Goal: Obtain resource: Download file/media

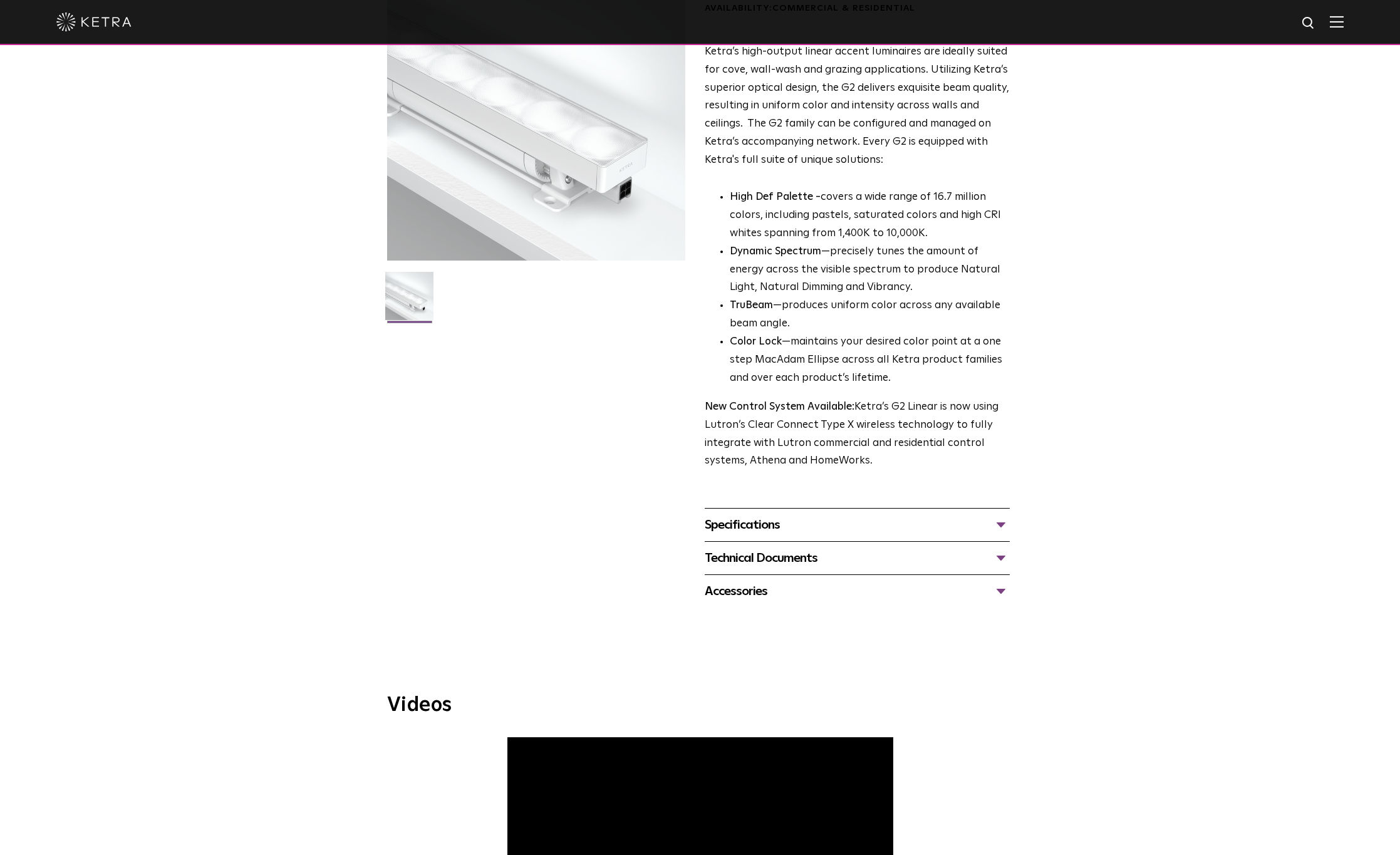
scroll to position [251, 0]
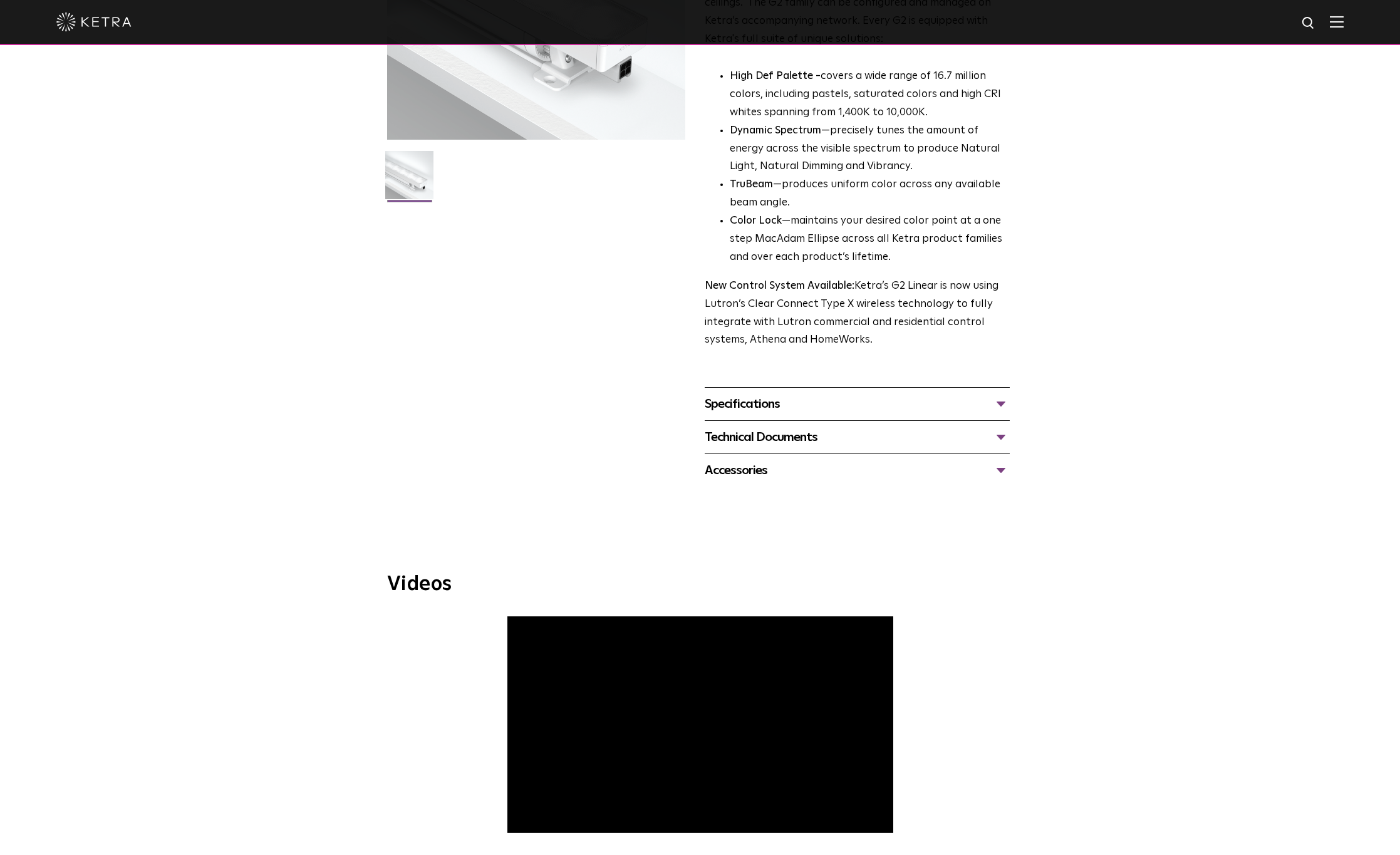
click at [802, 437] on div "Technical Documents" at bounding box center [857, 437] width 305 height 20
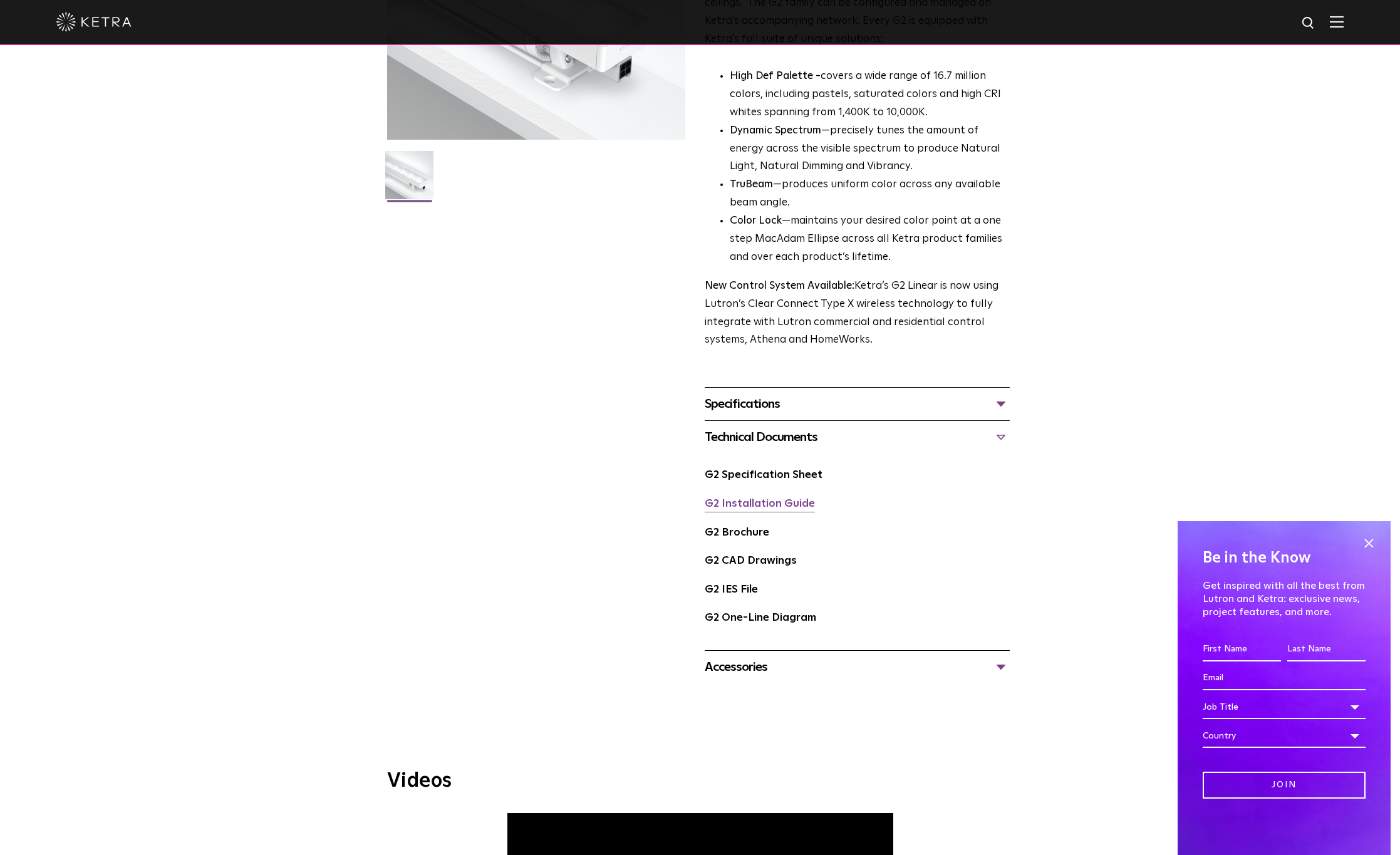
click at [753, 503] on link "G2 Installation Guide" at bounding box center [760, 503] width 111 height 11
click at [771, 475] on link "G2 Specification Sheet" at bounding box center [764, 475] width 118 height 11
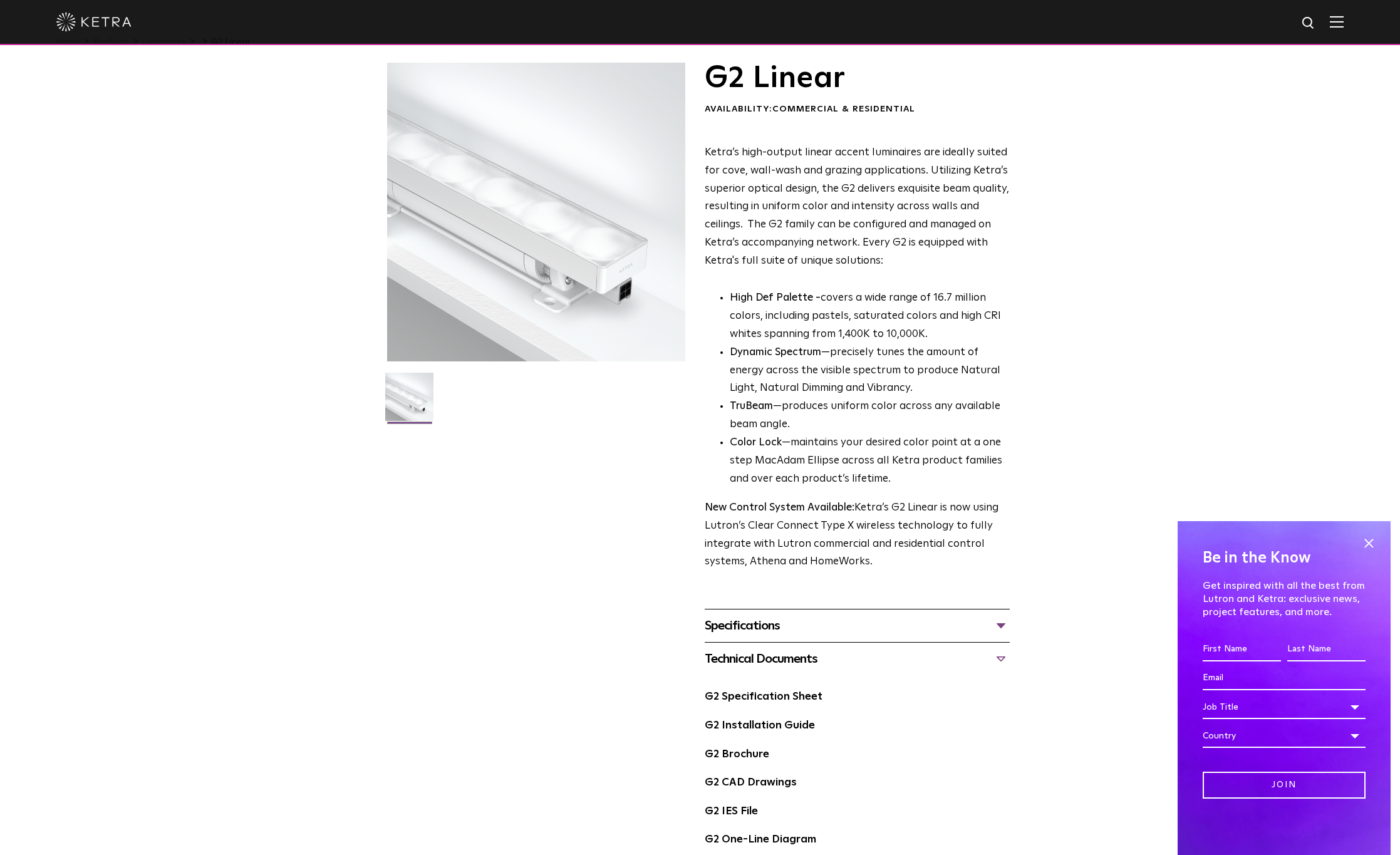
scroll to position [0, 0]
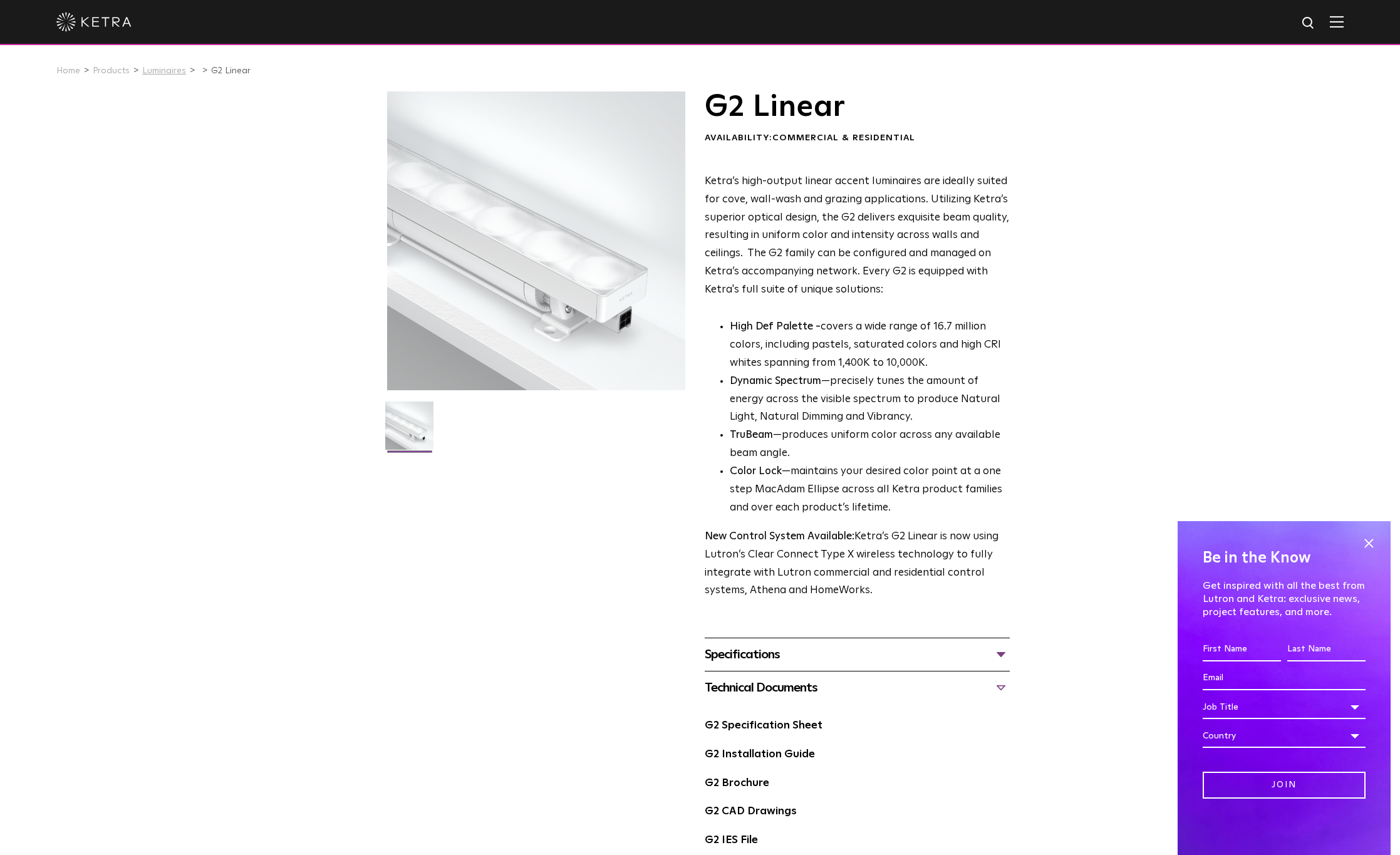
click at [165, 72] on link "Luminaires" at bounding box center [163, 70] width 43 height 9
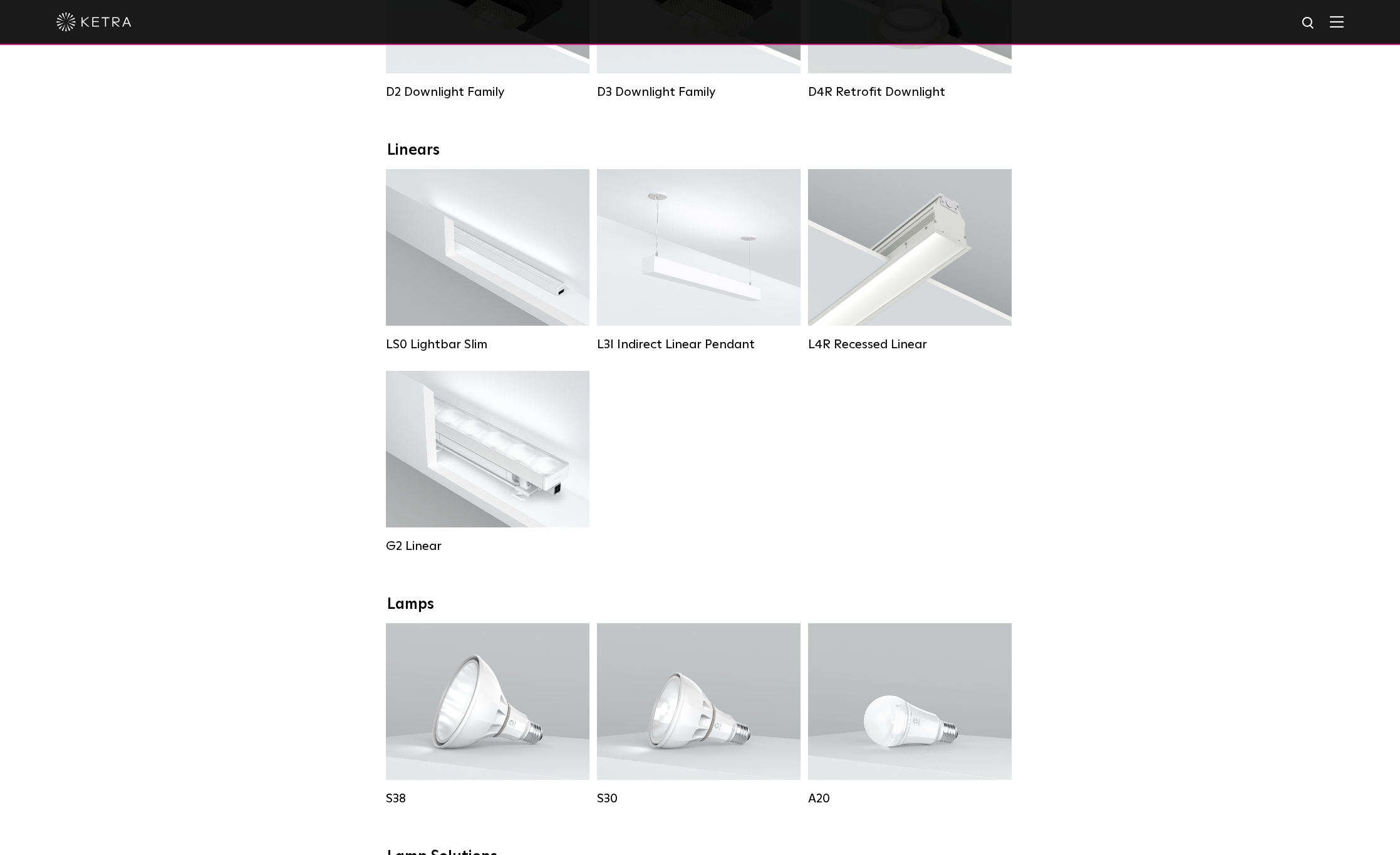
scroll to position [251, 0]
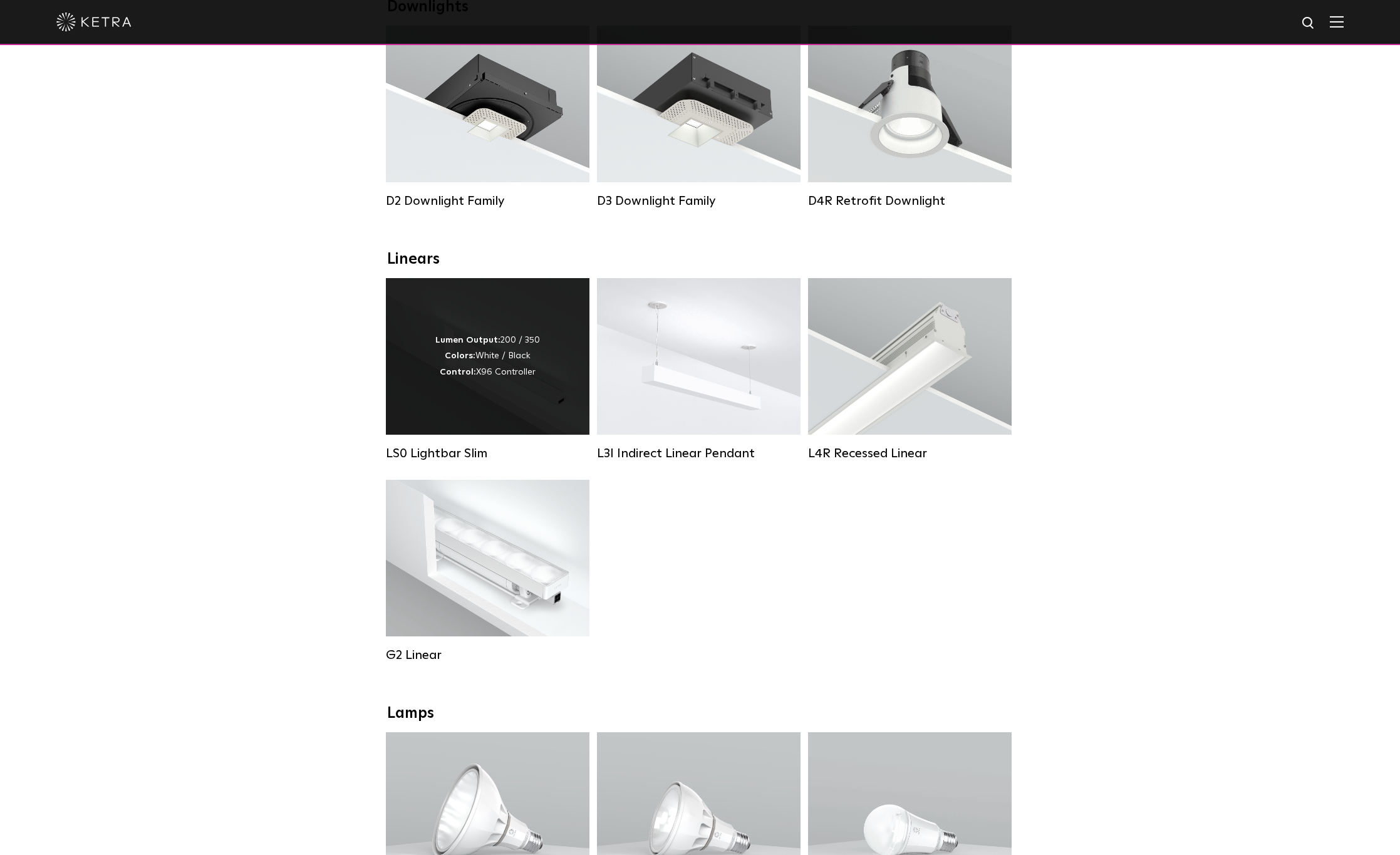
click at [432, 399] on div "Lumen Output: 200 / 350 Colors: White / Black Control: X96 Controller" at bounding box center [488, 356] width 203 height 157
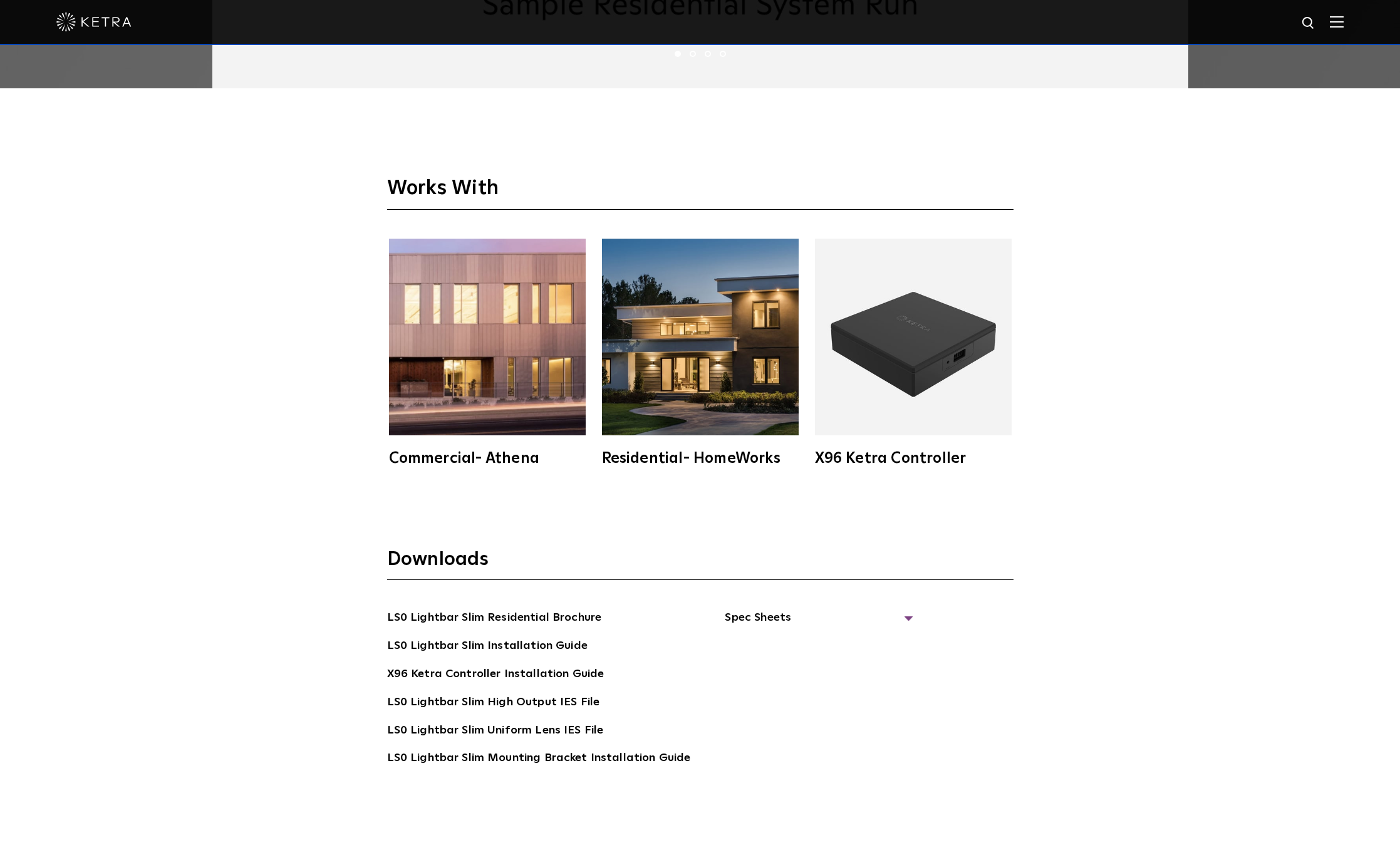
scroll to position [3258, 0]
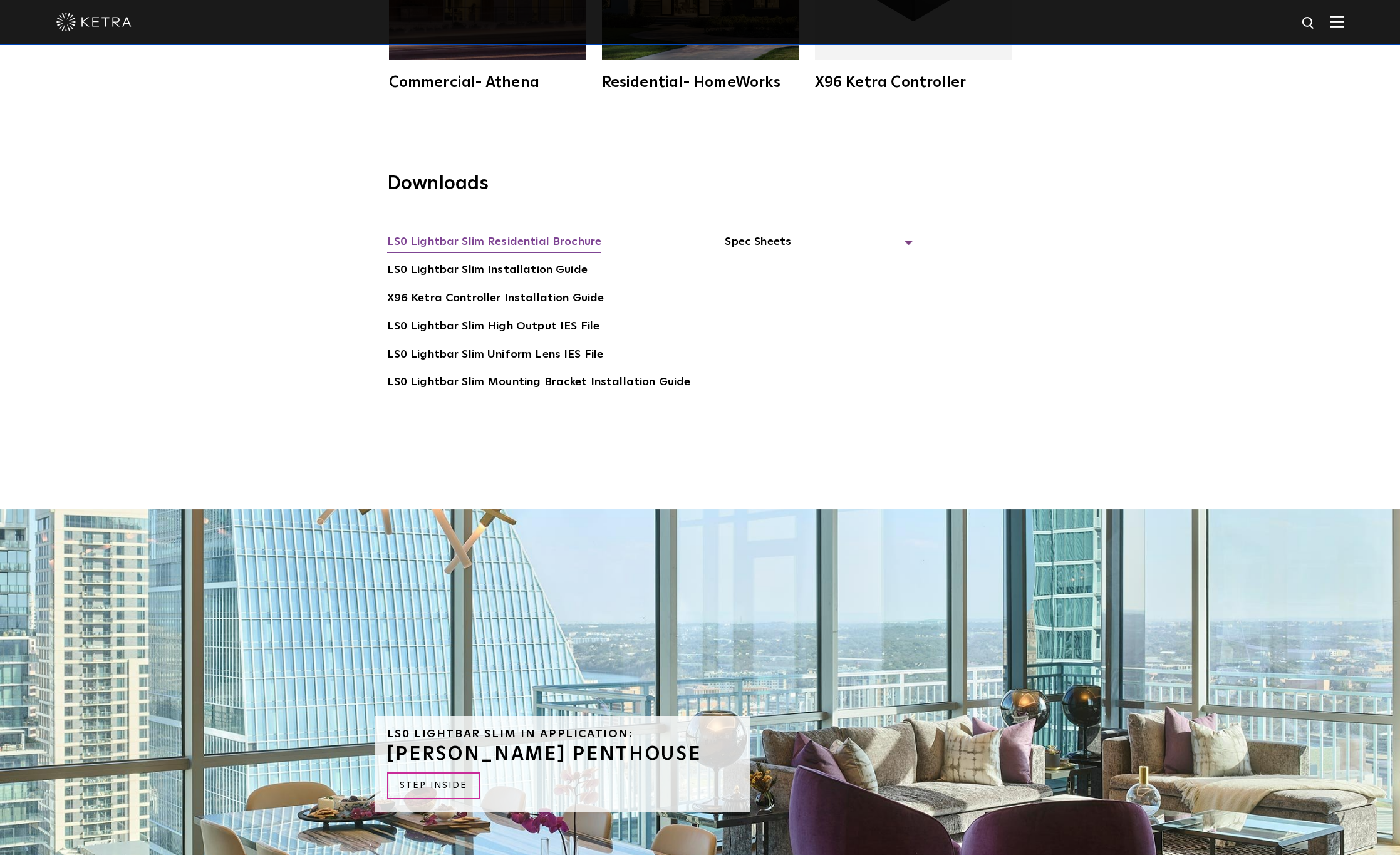
click at [488, 243] on link "LS0 Lightbar Slim Residential Brochure" at bounding box center [494, 243] width 215 height 20
